Goal: Information Seeking & Learning: Check status

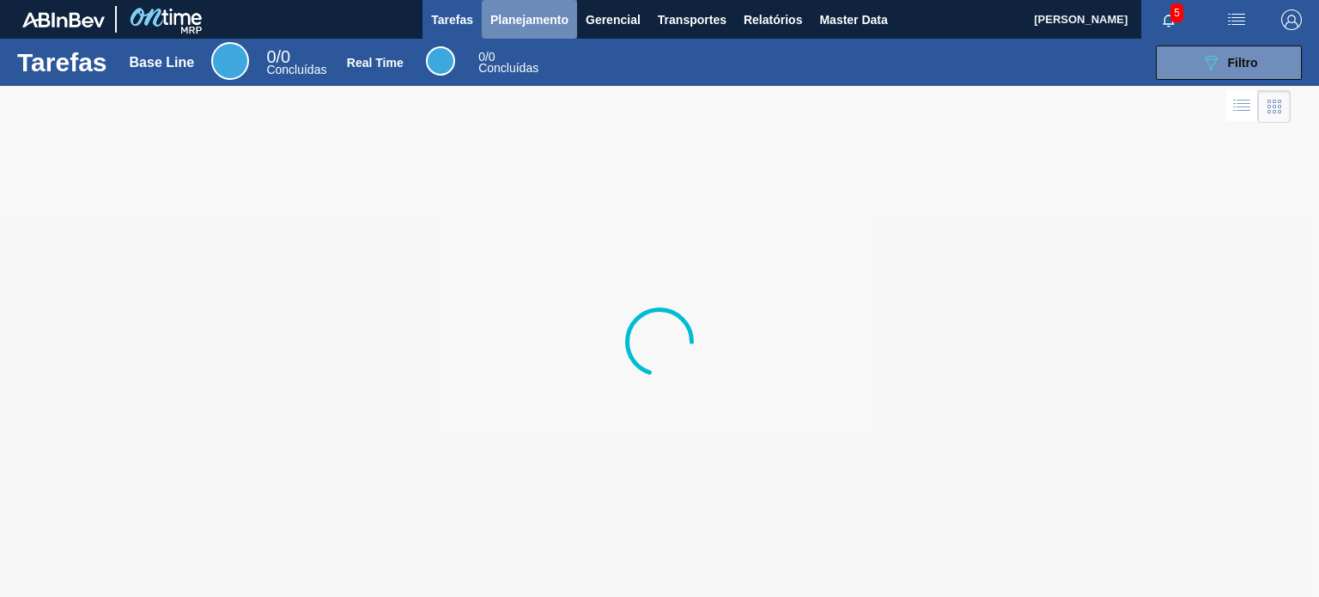
click at [512, 32] on button "Planejamento" at bounding box center [529, 19] width 95 height 39
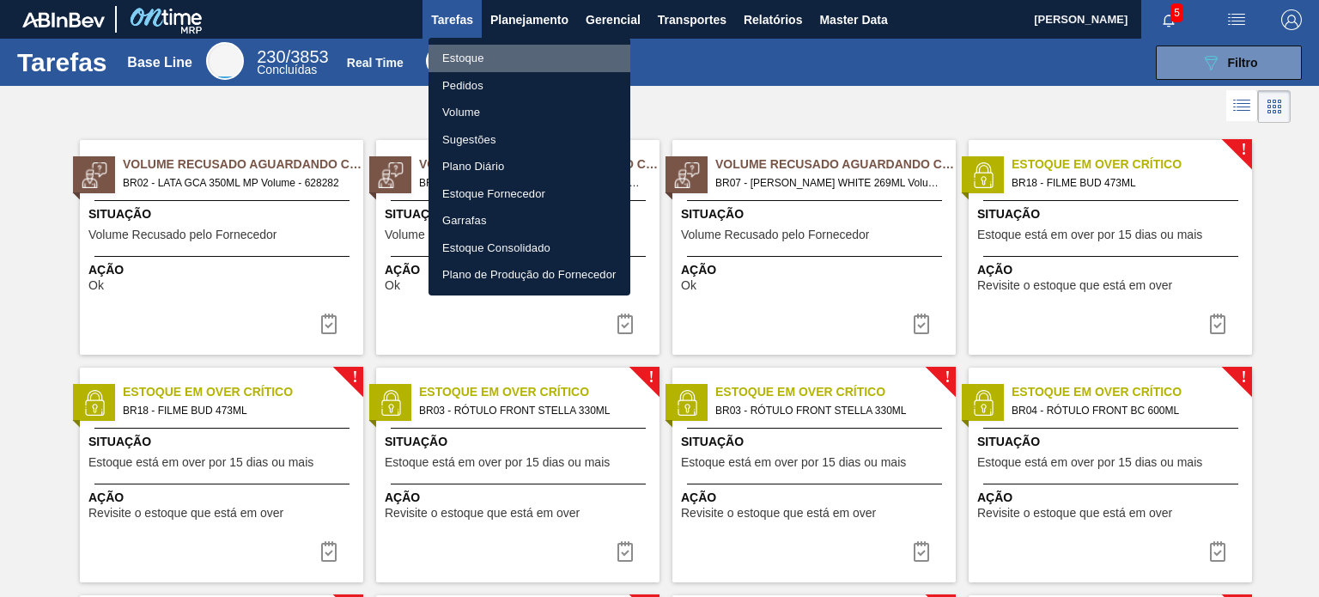
click at [507, 57] on li "Estoque" at bounding box center [529, 58] width 202 height 27
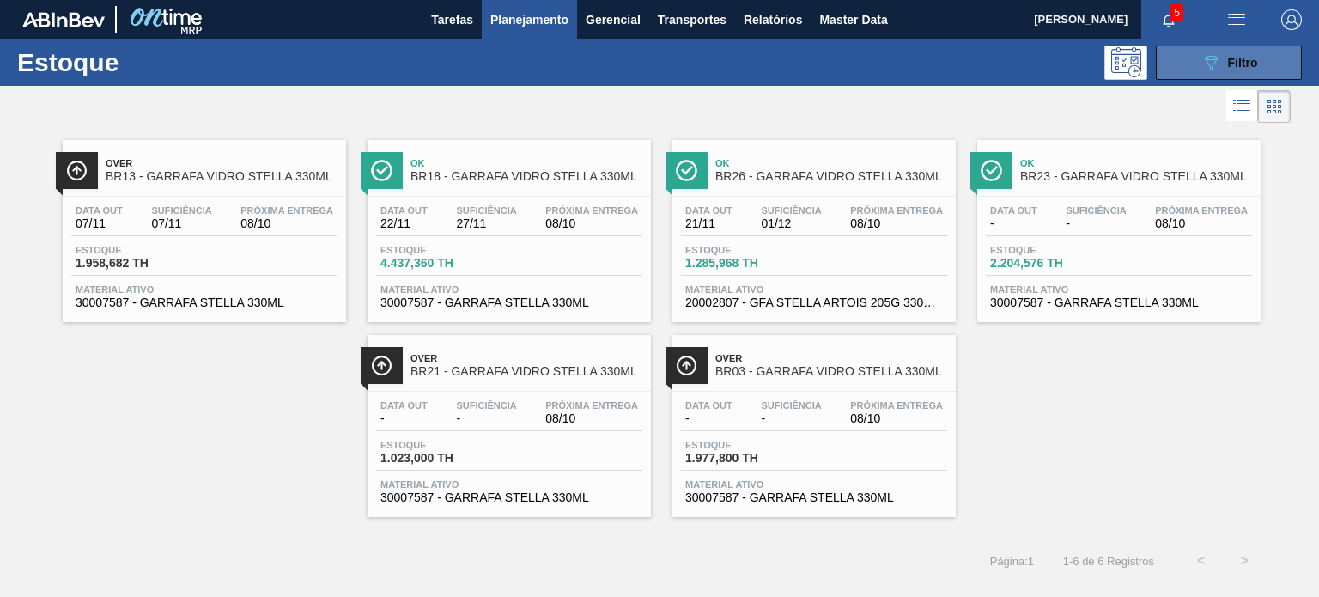
click at [1170, 56] on button "089F7B8B-B2A5-4AFE-B5C0-19BA573D28AC Filtro" at bounding box center [1229, 63] width 146 height 34
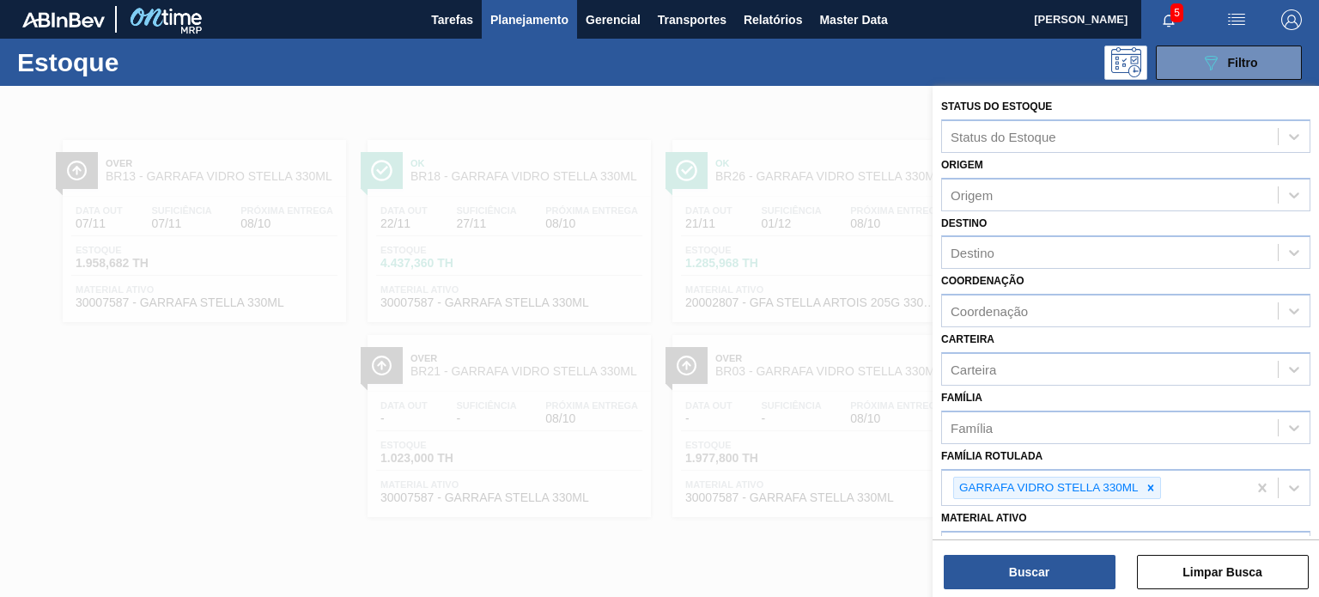
click at [863, 236] on div at bounding box center [659, 384] width 1319 height 597
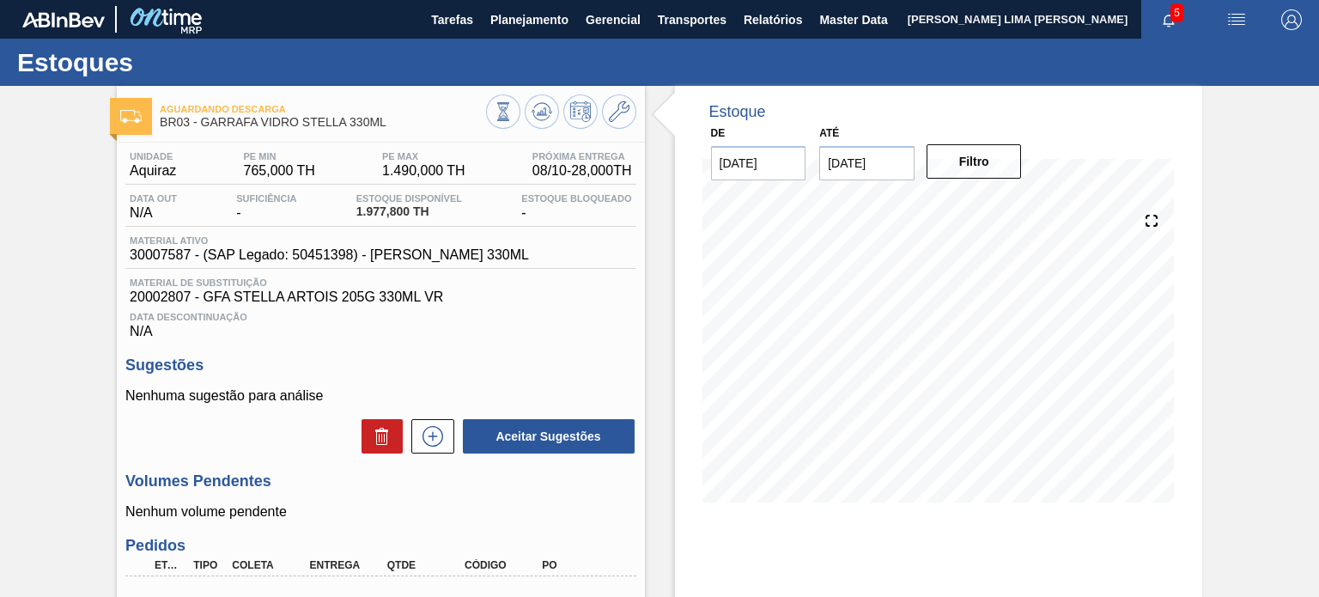
scroll to position [172, 0]
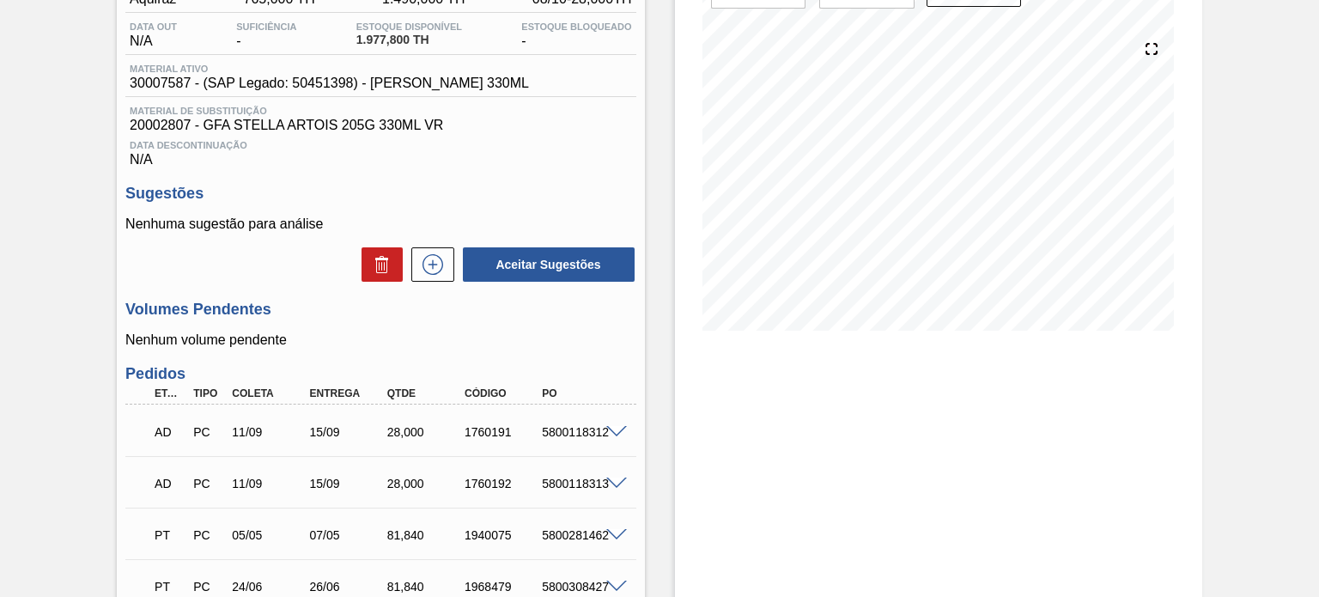
click at [586, 433] on div "5800118312" at bounding box center [580, 432] width 85 height 14
drag, startPoint x: 593, startPoint y: 433, endPoint x: 602, endPoint y: 436, distance: 9.2
click at [594, 433] on div "5800118312" at bounding box center [580, 432] width 85 height 14
click at [606, 436] on span at bounding box center [616, 432] width 21 height 13
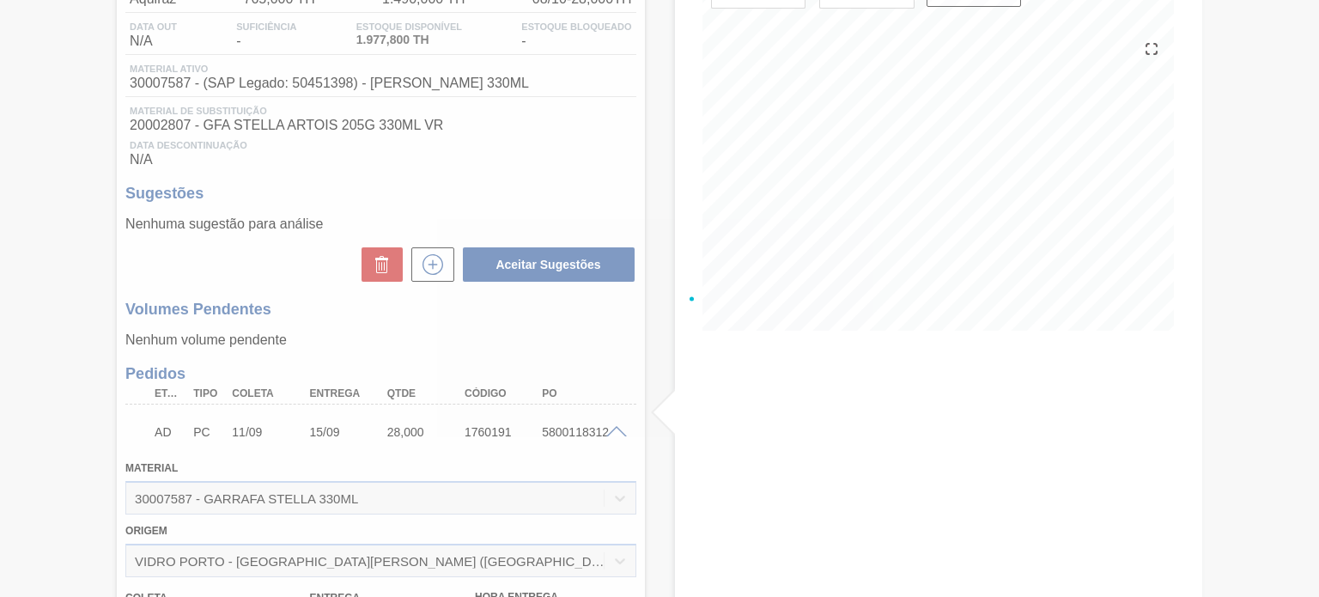
click at [606, 436] on div at bounding box center [659, 298] width 1319 height 597
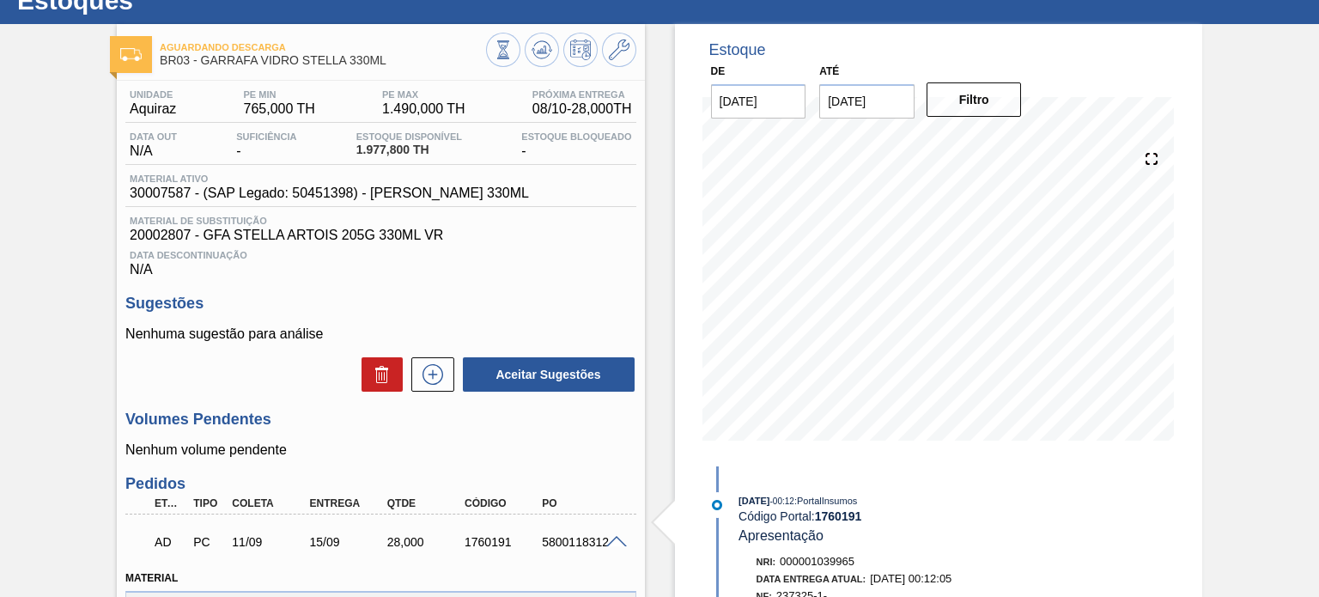
scroll to position [0, 0]
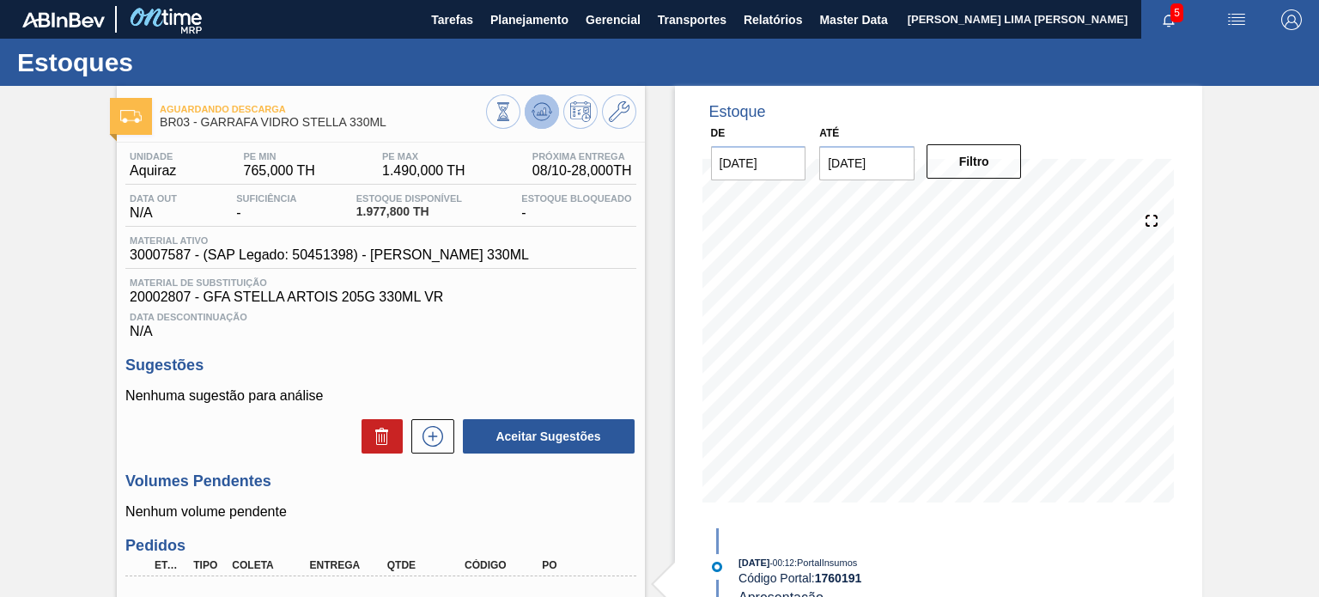
click at [548, 112] on icon at bounding box center [542, 111] width 21 height 21
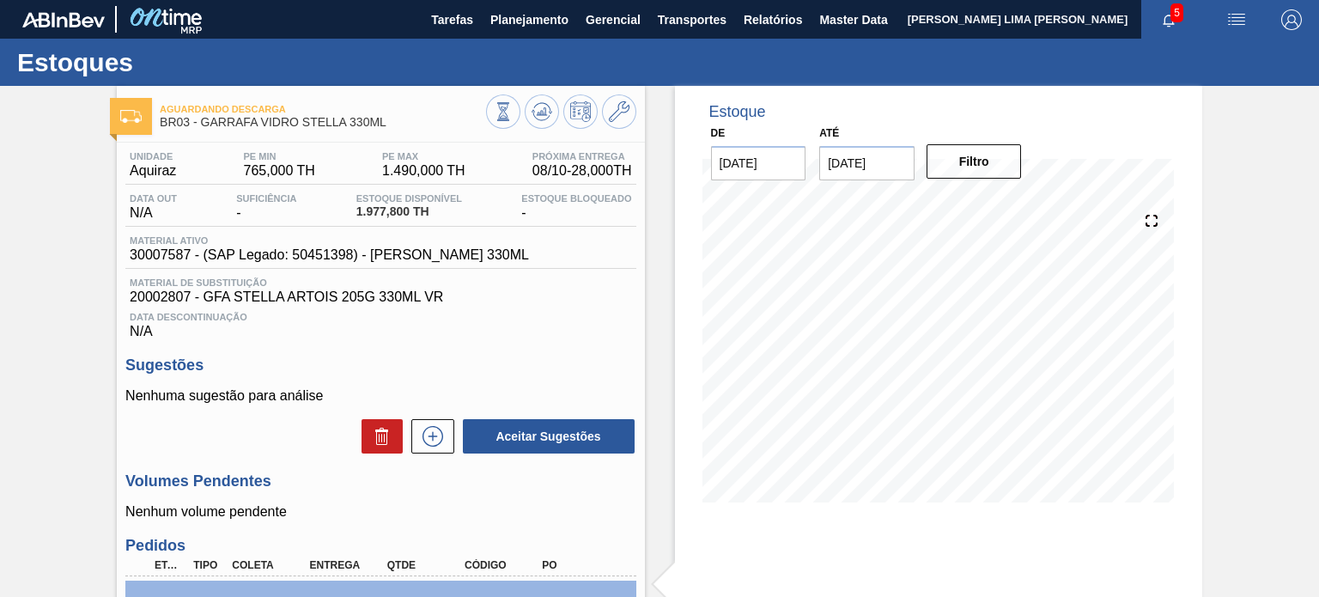
click at [541, 166] on span "08/10 - 28,000 TH" at bounding box center [582, 170] width 100 height 15
click at [572, 172] on span "08/10 - 28,000 TH" at bounding box center [582, 170] width 100 height 15
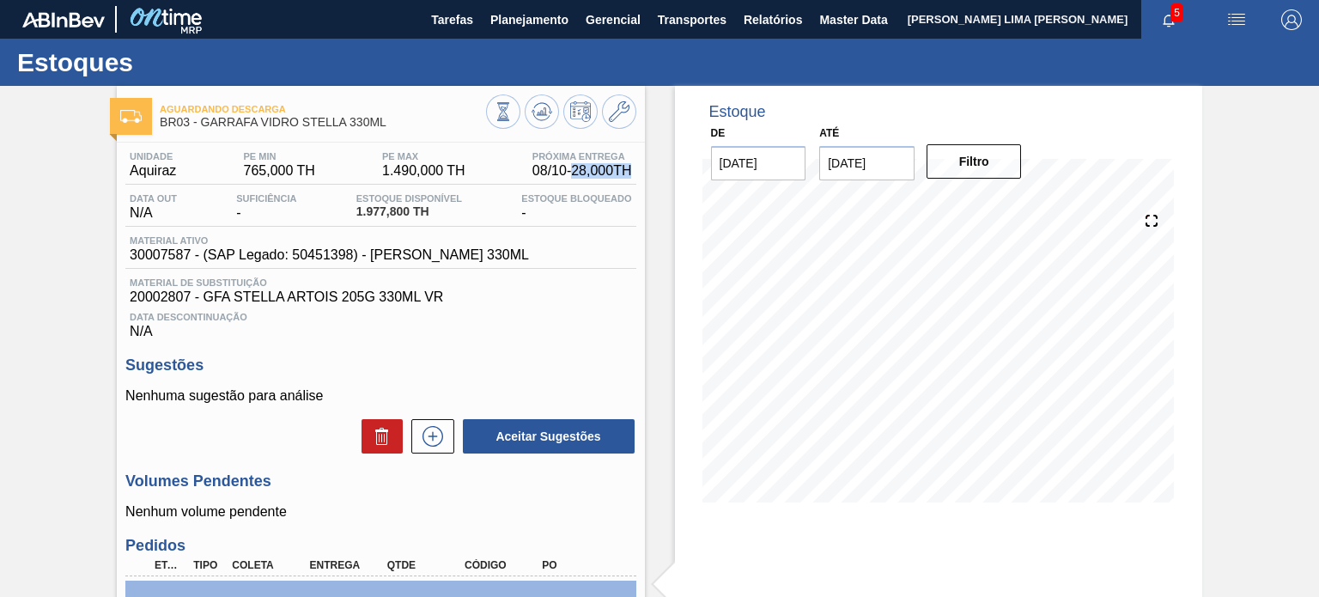
click at [572, 172] on span "08/10 - 28,000 TH" at bounding box center [582, 170] width 100 height 15
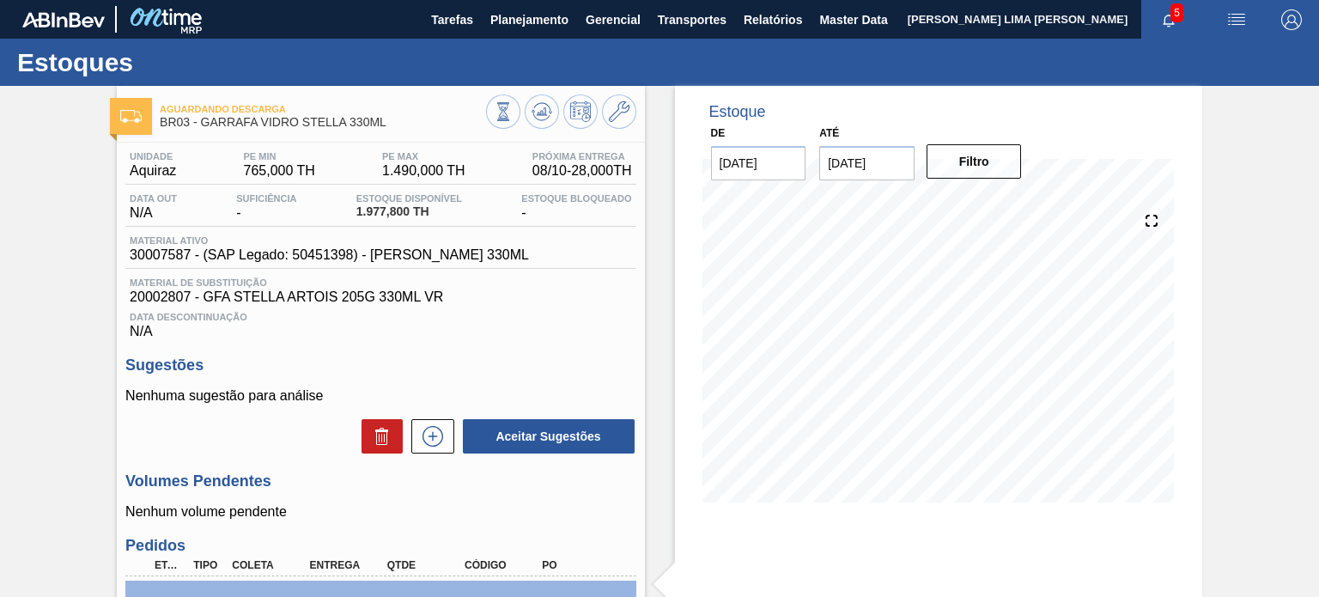
click at [539, 154] on span "Próxima Entrega" at bounding box center [582, 156] width 100 height 10
click at [536, 119] on icon at bounding box center [542, 111] width 21 height 21
click at [440, 257] on span "30007587 - (SAP Legado: 50451398) - [PERSON_NAME] 330ML" at bounding box center [329, 254] width 399 height 15
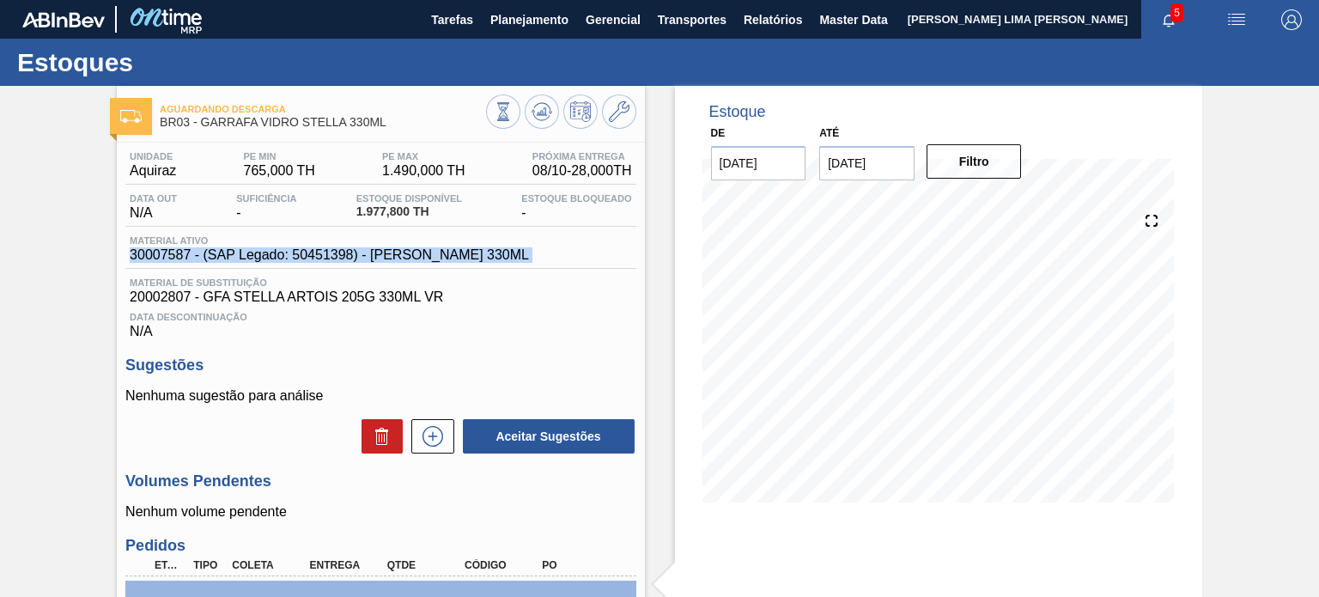
click at [440, 257] on span "30007587 - (SAP Legado: 50451398) - [PERSON_NAME] 330ML" at bounding box center [329, 254] width 399 height 15
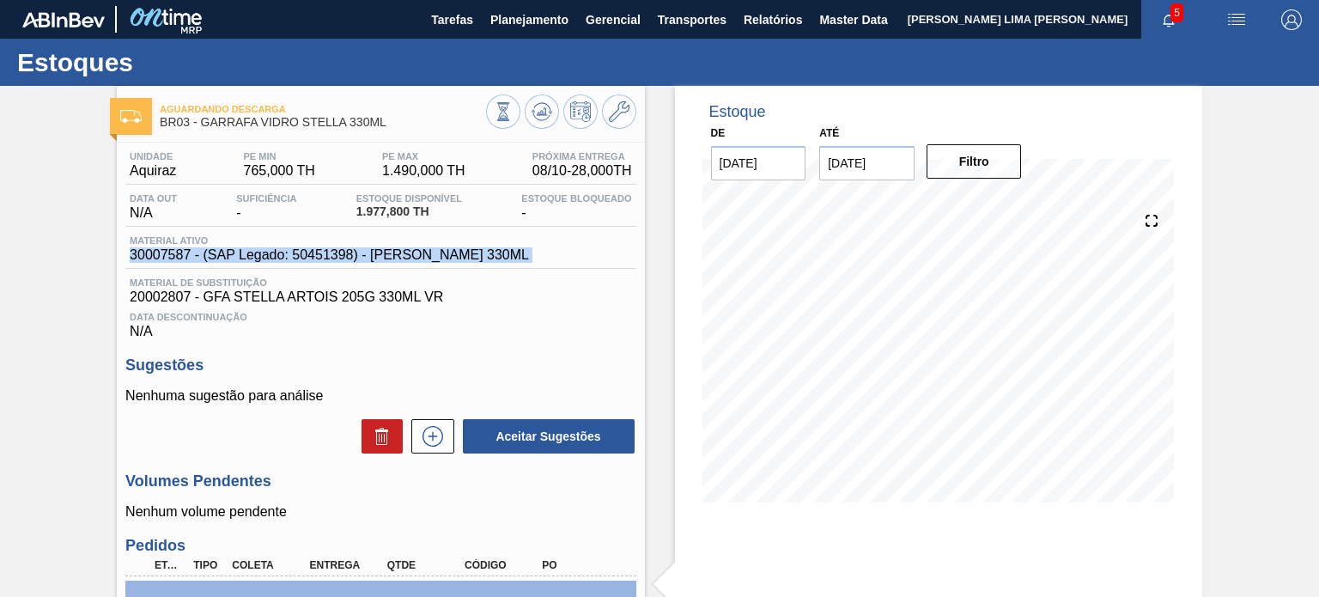
click at [440, 257] on span "30007587 - (SAP Legado: 50451398) - [PERSON_NAME] 330ML" at bounding box center [329, 254] width 399 height 15
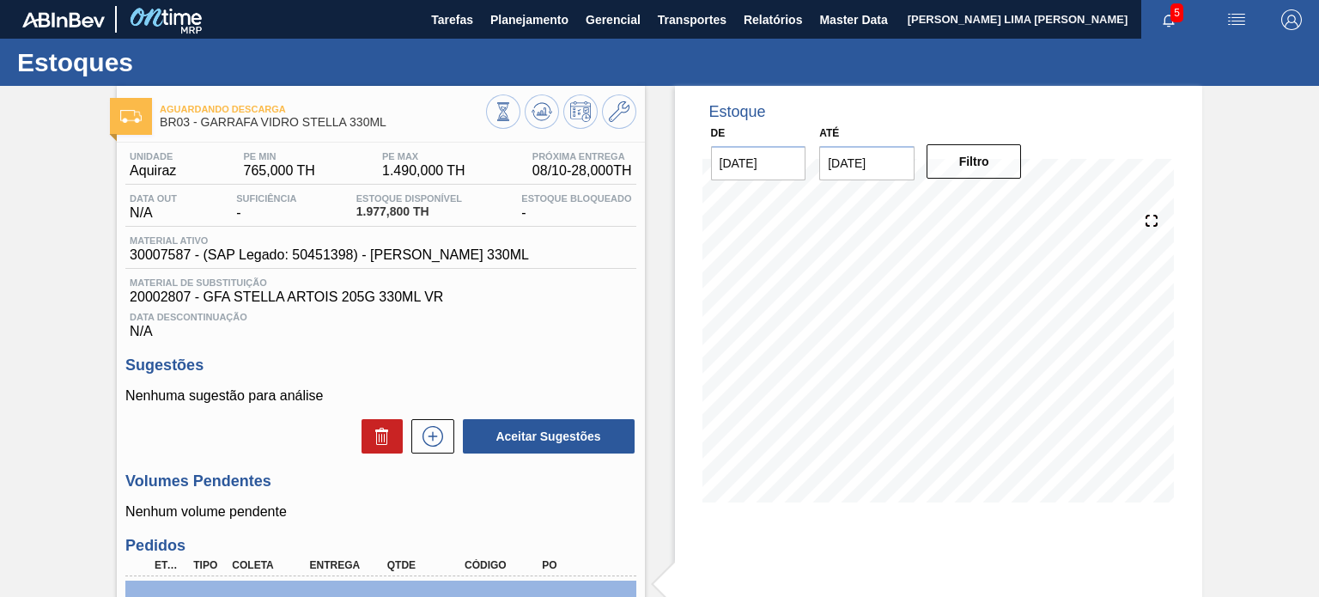
click at [440, 257] on span "30007587 - (SAP Legado: 50451398) - [PERSON_NAME] 330ML" at bounding box center [329, 254] width 399 height 15
click at [415, 253] on span "30007587 - (SAP Legado: 50451398) - [PERSON_NAME] 330ML" at bounding box center [329, 254] width 399 height 15
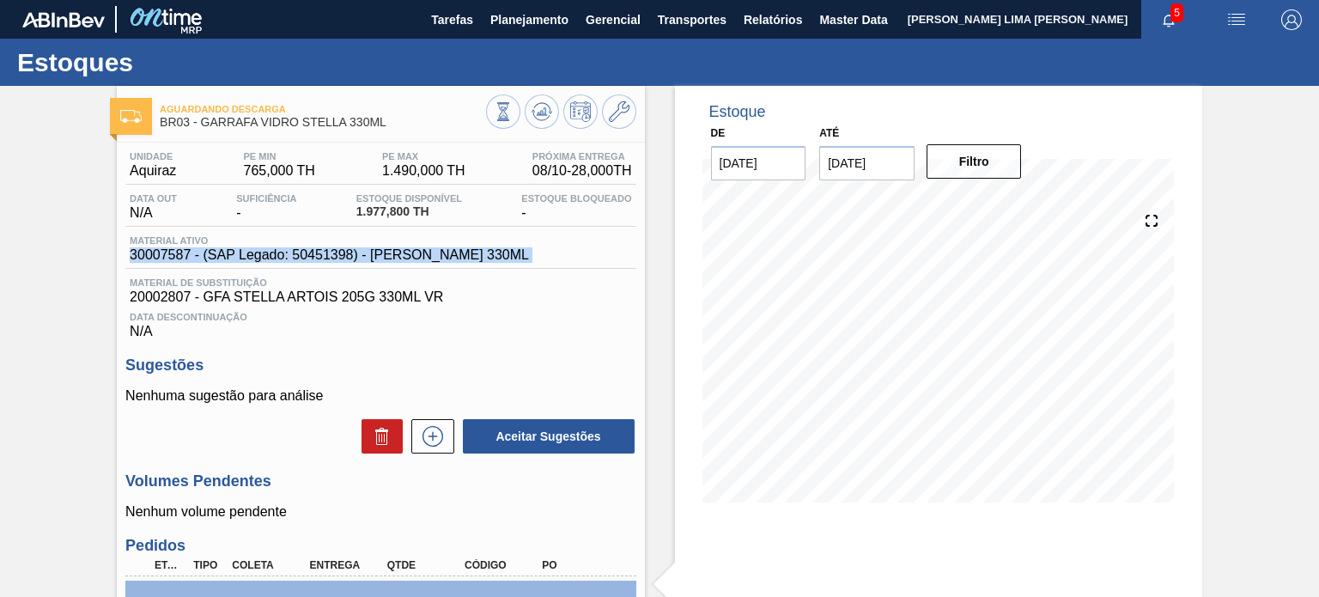
click at [415, 253] on span "30007587 - (SAP Legado: 50451398) - [PERSON_NAME] 330ML" at bounding box center [329, 254] width 399 height 15
click at [360, 224] on div "Data out N/A Suficiência - Estoque Disponível 1.977,800 TH Estoque Bloqueado -" at bounding box center [380, 209] width 510 height 33
